Goal: Information Seeking & Learning: Learn about a topic

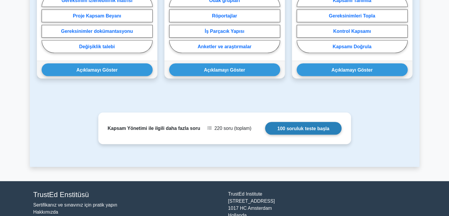
click at [297, 123] on link "100 soruluk teste başla" at bounding box center [303, 128] width 76 height 13
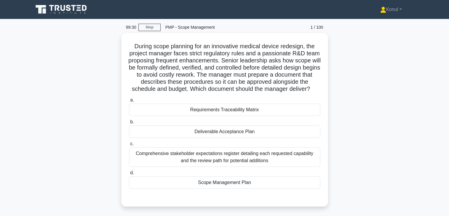
click at [358, 102] on div "During scope planning for an innovative medical device redesign, the project ma…" at bounding box center [225, 123] width 390 height 180
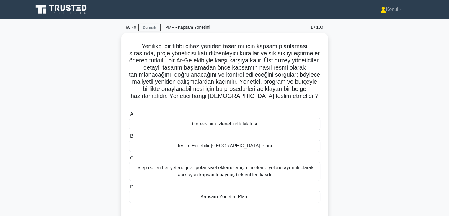
click at [351, 93] on div "Yenilikçi bir tıbbi cihaz yeniden tasarımı için kapsam planlaması sırasında, pr…" at bounding box center [225, 130] width 390 height 194
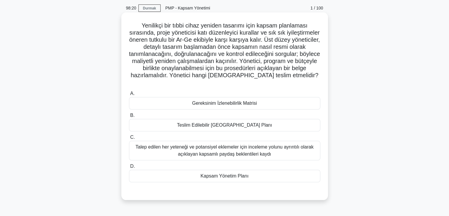
scroll to position [30, 0]
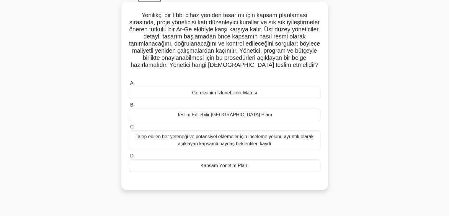
click at [206, 141] on font "Talep edilen her yeteneği ve potansiyel eklemeler için inceleme yolunu ayrıntıl…" at bounding box center [225, 140] width 178 height 12
click at [129, 129] on input "C. Talep edilen her yeteneği ve potansiyel eklemeler için inceleme yolunu ayrın…" at bounding box center [129, 127] width 0 height 4
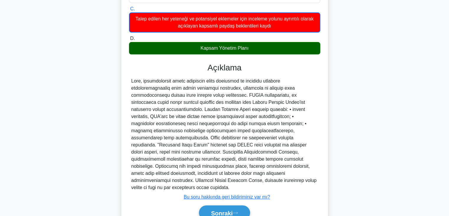
scroll to position [148, 0]
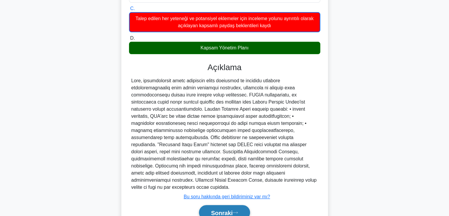
click at [232, 209] on font "Sonraki" at bounding box center [222, 212] width 22 height 7
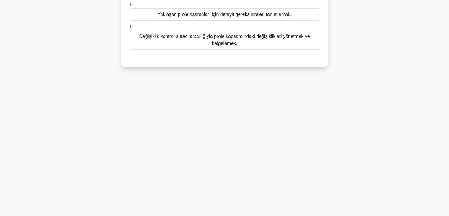
scroll to position [0, 0]
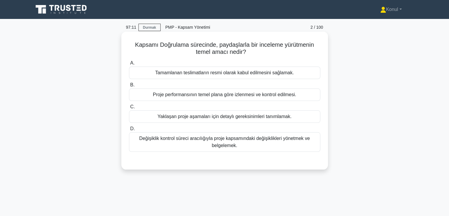
click at [254, 72] on font "Tamamlanan teslimatların resmi olarak kabul edilmesini sağlamak." at bounding box center [224, 72] width 139 height 5
click at [129, 65] on input "A. Tamamlanan teslimatların resmi olarak kabul edilmesini sağlamak." at bounding box center [129, 63] width 0 height 4
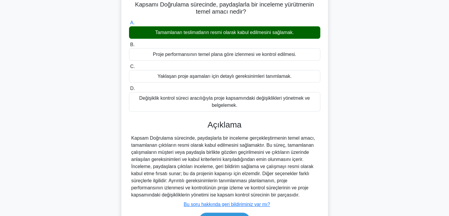
scroll to position [104, 0]
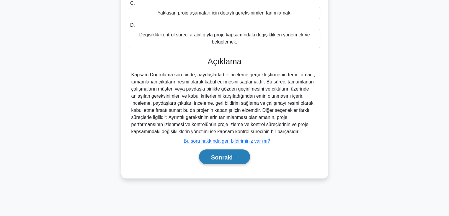
click at [236, 152] on button "Sonraki" at bounding box center [224, 156] width 51 height 15
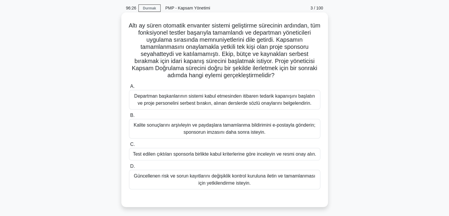
scroll to position [30, 0]
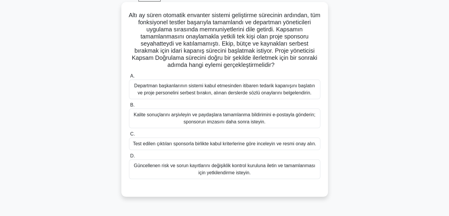
click at [241, 148] on div "Test edilen çıktıları sponsorla birlikte kabul kriterlerine göre inceleyin ve r…" at bounding box center [224, 143] width 191 height 12
click at [129, 136] on input "C. Test edilen çıktıları sponsorla birlikte kabul kriterlerine göre inceleyin v…" at bounding box center [129, 134] width 0 height 4
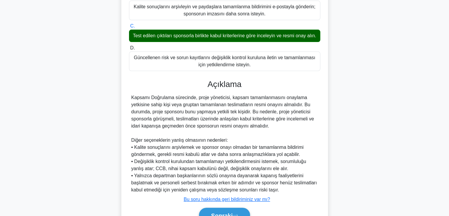
scroll to position [148, 0]
